Goal: Transaction & Acquisition: Purchase product/service

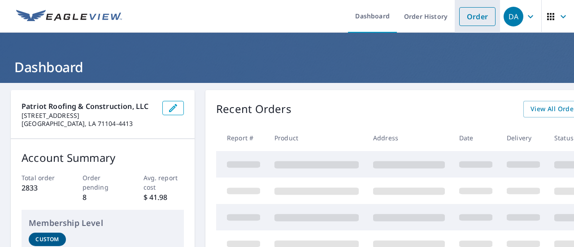
click at [478, 14] on link "Order" at bounding box center [478, 16] width 36 height 19
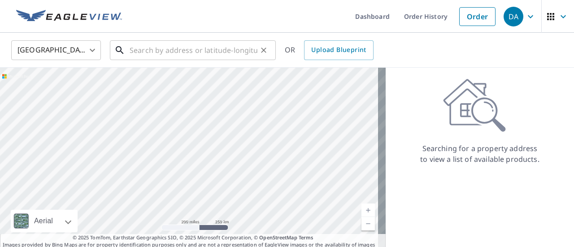
click at [159, 50] on input "text" at bounding box center [194, 50] width 128 height 25
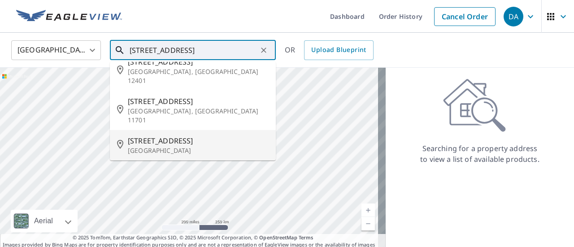
scroll to position [61, 0]
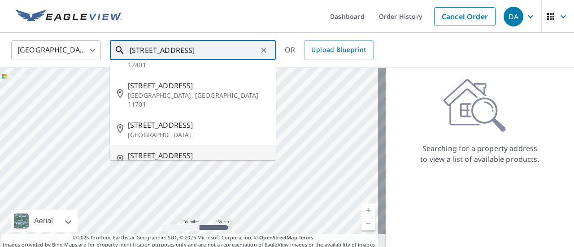
click at [193, 150] on span "[STREET_ADDRESS]" at bounding box center [198, 155] width 141 height 11
type input "[STREET_ADDRESS]"
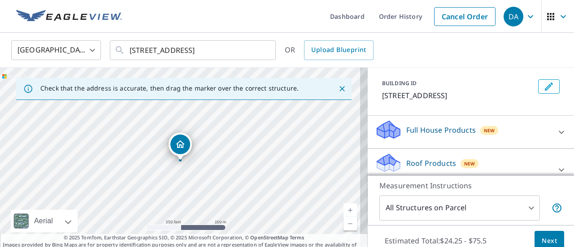
scroll to position [90, 0]
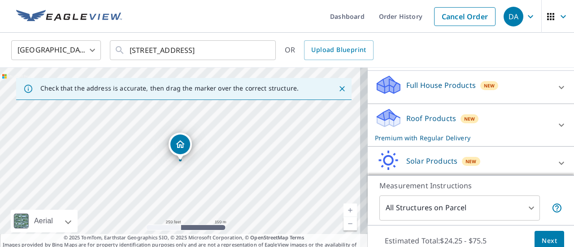
click at [428, 116] on p "Roof Products" at bounding box center [432, 118] width 50 height 11
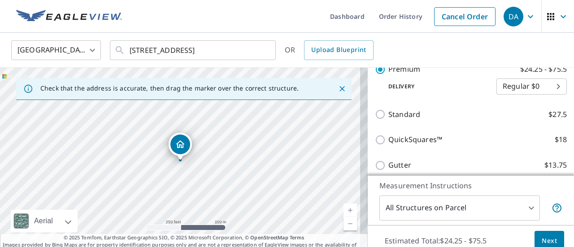
scroll to position [180, 0]
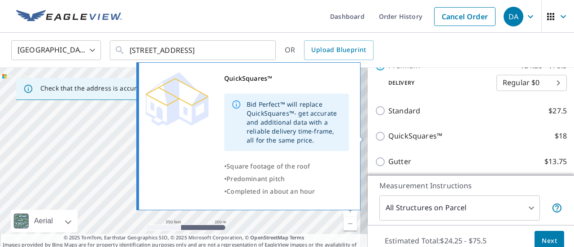
click at [412, 135] on p "QuickSquares™" at bounding box center [416, 136] width 54 height 11
click at [389, 135] on input "QuickSquares™ $18" at bounding box center [381, 136] width 13 height 11
checkbox input "true"
type input "1"
checkbox input "false"
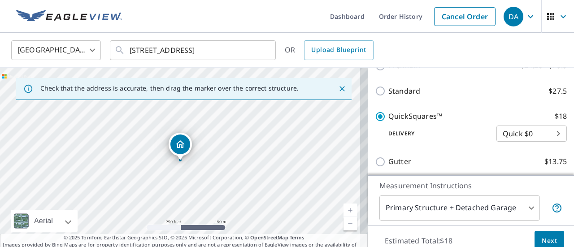
click at [546, 237] on span "Next" at bounding box center [549, 241] width 15 height 11
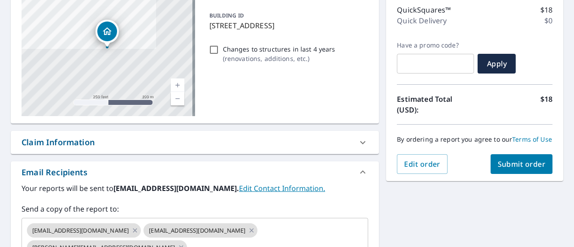
scroll to position [135, 0]
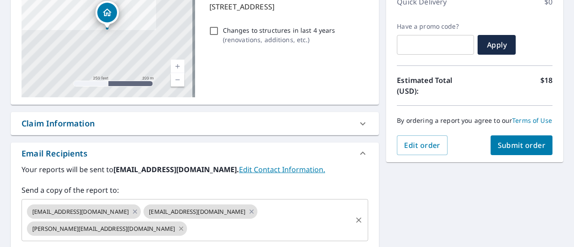
click at [178, 228] on icon at bounding box center [181, 229] width 7 height 10
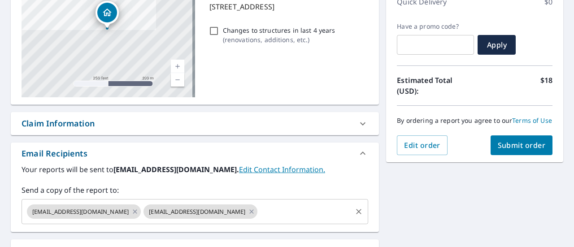
click at [513, 150] on span "Submit order" at bounding box center [522, 145] width 48 height 10
checkbox input "true"
